Goal: Task Accomplishment & Management: Manage account settings

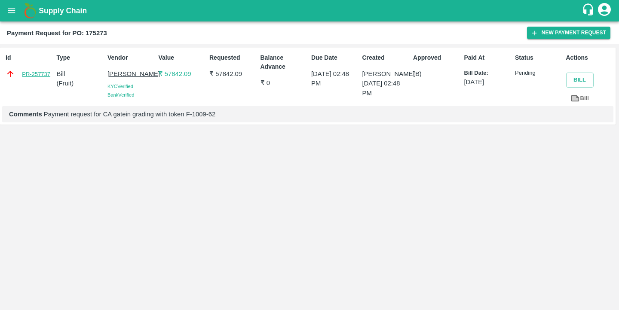
click at [37, 75] on link "PR-257737" at bounding box center [36, 74] width 28 height 9
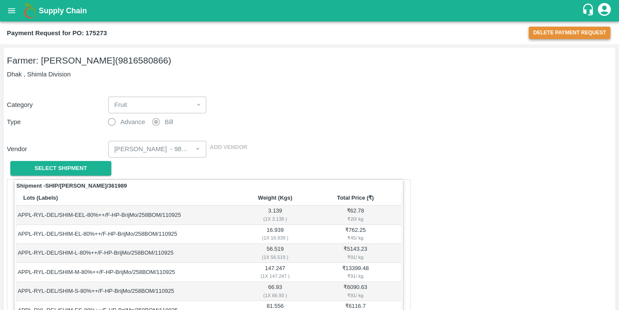
click at [548, 34] on button "Delete Payment Request" at bounding box center [570, 33] width 82 height 12
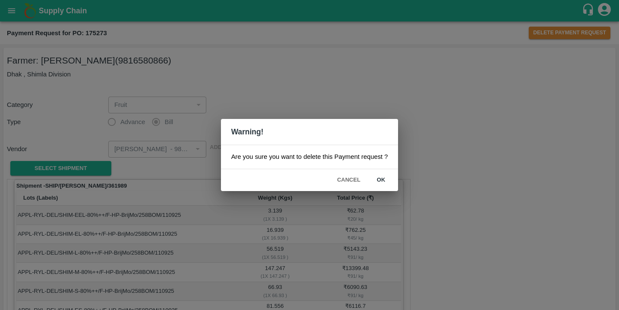
click at [383, 177] on button "ok" at bounding box center [381, 180] width 28 height 15
